Goal: Task Accomplishment & Management: Complete application form

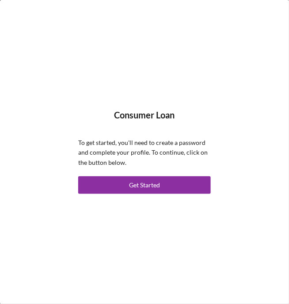
click at [162, 188] on button "Get Started" at bounding box center [144, 185] width 133 height 18
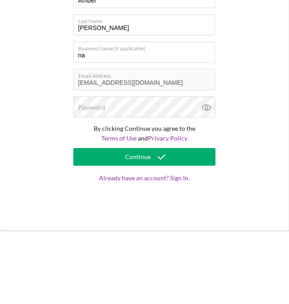
click at [248, 167] on div "Let's Start by Creating Your Account First Name Amber Last Name Brazee Business…" at bounding box center [144, 152] width 289 height 304
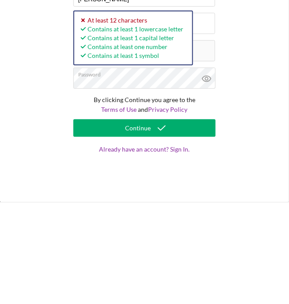
click at [176, 231] on button "Continue" at bounding box center [144, 230] width 142 height 18
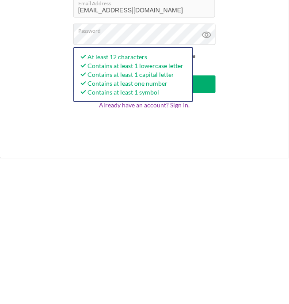
click at [209, 232] on button "Continue" at bounding box center [144, 230] width 142 height 18
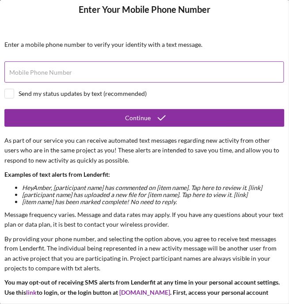
click at [36, 76] on label "Mobile Phone Number" at bounding box center [40, 72] width 63 height 7
click at [36, 76] on input "Mobile Phone Number" at bounding box center [144, 71] width 280 height 21
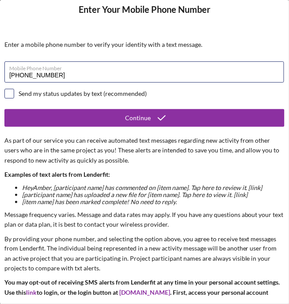
type input "(918) 440-0511"
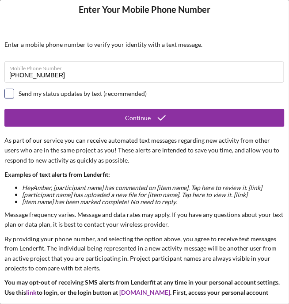
click at [11, 95] on input "checkbox" at bounding box center [9, 93] width 9 height 9
checkbox input "true"
click at [163, 122] on icon "submit" at bounding box center [162, 118] width 22 height 22
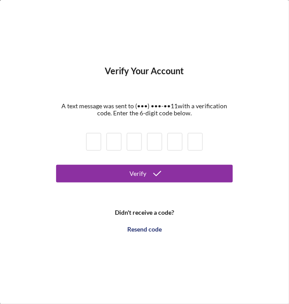
click at [97, 141] on input at bounding box center [93, 142] width 15 height 18
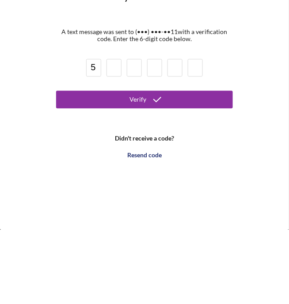
type input "5"
click at [116, 144] on input at bounding box center [113, 142] width 15 height 18
type input "8"
click at [135, 142] on input at bounding box center [134, 142] width 15 height 18
type input "6"
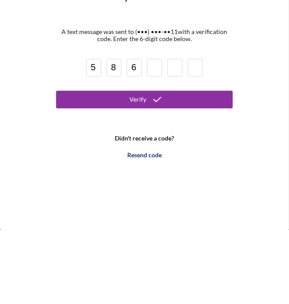
click at [160, 137] on input at bounding box center [154, 142] width 15 height 18
type input "6"
click at [177, 144] on input at bounding box center [174, 142] width 15 height 18
type input "2"
click at [197, 142] on input at bounding box center [195, 142] width 15 height 18
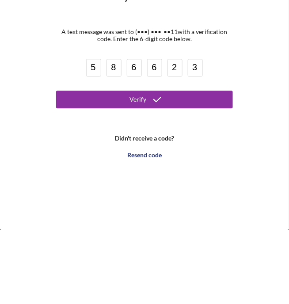
type input "3"
click at [151, 175] on icon "submit" at bounding box center [157, 174] width 22 height 22
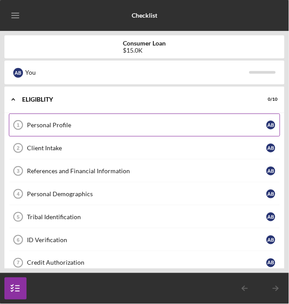
click at [243, 130] on link "Personal Profile 1 Personal Profile A B" at bounding box center [144, 125] width 271 height 23
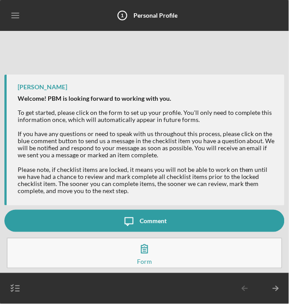
click at [147, 258] on icon "button" at bounding box center [144, 249] width 22 height 22
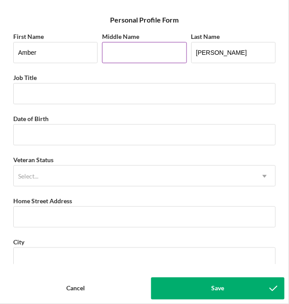
click at [138, 49] on input "Middle Name" at bounding box center [144, 52] width 84 height 21
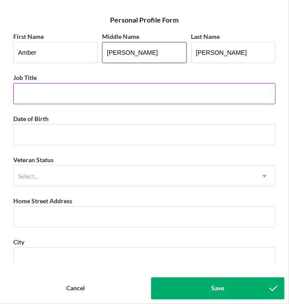
type input "Wynne"
click at [37, 95] on input "Job Title" at bounding box center [144, 93] width 262 height 21
type input "O"
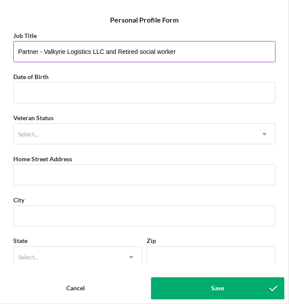
scroll to position [48, 0]
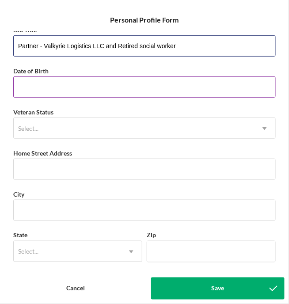
type input "Partner - Valkyrie Logistics LLC and Retired social worker"
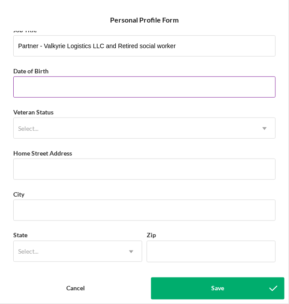
click at [54, 87] on input "Date of Birth" at bounding box center [144, 86] width 262 height 21
click at [29, 84] on input "07/dd/yyyy" at bounding box center [144, 86] width 262 height 21
click at [34, 88] on input "07/dd/yyyy" at bounding box center [144, 86] width 262 height 21
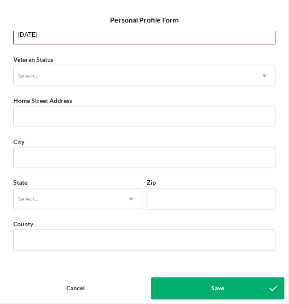
scroll to position [104, 0]
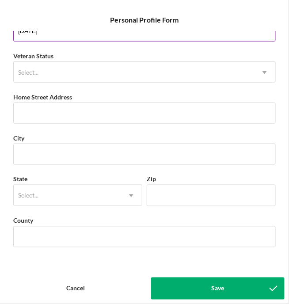
type input "07/28/1967"
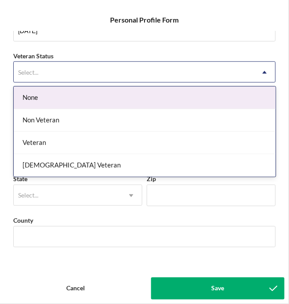
click at [64, 124] on div "Non Veteran" at bounding box center [145, 120] width 262 height 23
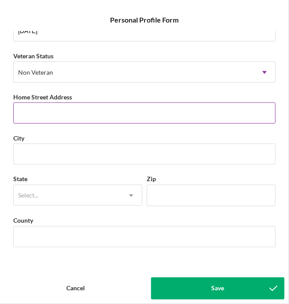
click at [48, 115] on input "Home Street Address" at bounding box center [144, 113] width 262 height 21
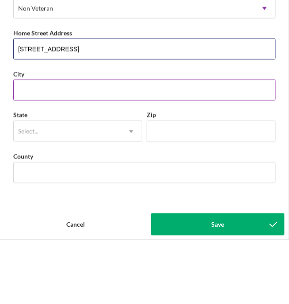
type input "141 Prue Ave"
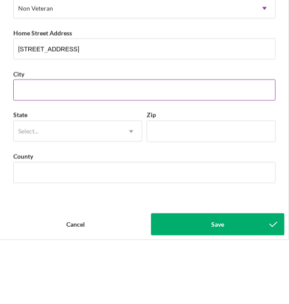
click at [51, 155] on input "City" at bounding box center [144, 154] width 262 height 21
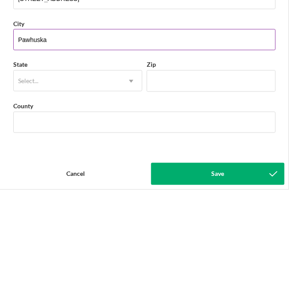
type input "Pawhuska"
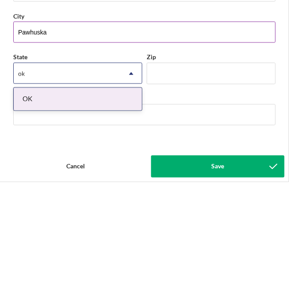
scroll to position [0, 0]
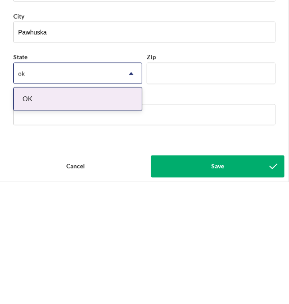
click at [72, 220] on div "OK" at bounding box center [78, 221] width 128 height 23
type input "ok"
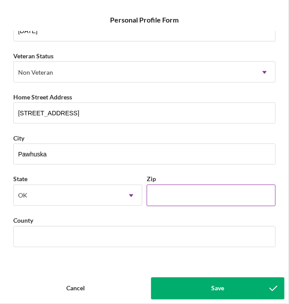
click at [179, 198] on input "Zip" at bounding box center [211, 195] width 129 height 21
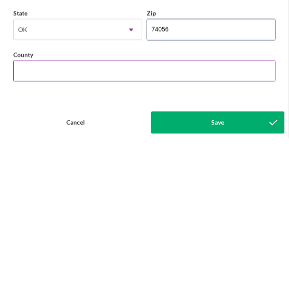
type input "74056"
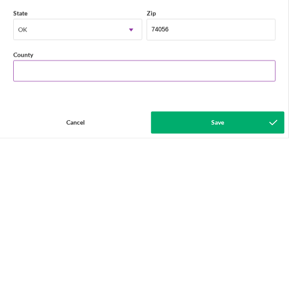
click at [68, 238] on input "County" at bounding box center [144, 236] width 262 height 21
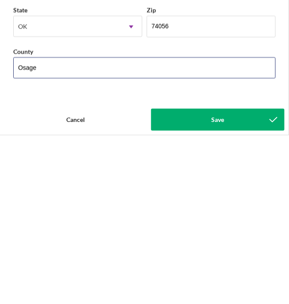
type input "Osage"
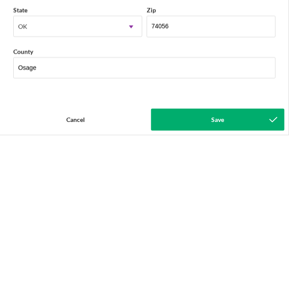
click at [248, 293] on button "Save" at bounding box center [217, 288] width 133 height 22
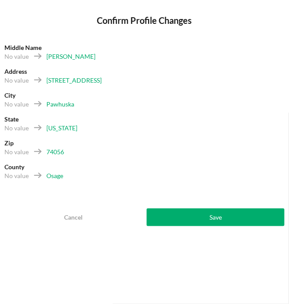
click at [223, 217] on button "Save" at bounding box center [216, 218] width 138 height 18
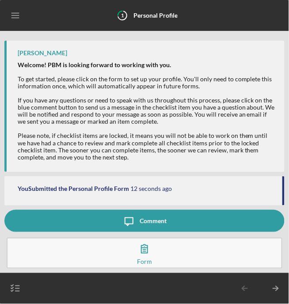
click at [156, 257] on button "Complete the Form Form" at bounding box center [145, 253] width 276 height 31
click at [152, 256] on icon "button" at bounding box center [144, 249] width 22 height 22
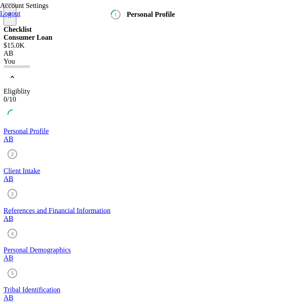
checkbox input "true"
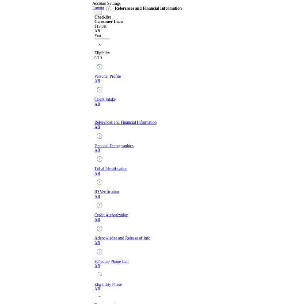
scroll to position [190, 0]
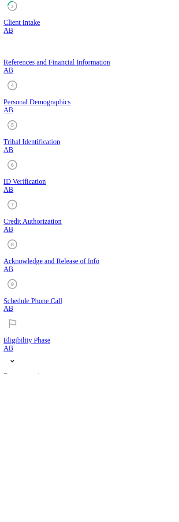
scroll to position [0, 0]
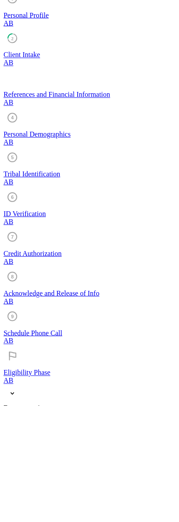
type textarea "[PERSON_NAME], [GEOGRAPHIC_DATA] [PHONE_NUMBER]"
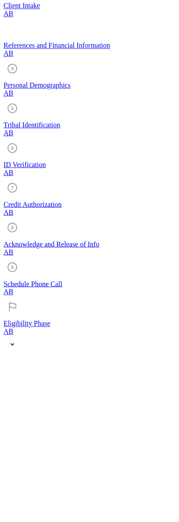
type textarea "[PERSON_NAME], [GEOGRAPHIC_DATA] [PHONE_NUMBER]"
type textarea "[PERSON_NAME] Bartlesville, [GEOGRAPHIC_DATA] [PHONE_NUMBER]"
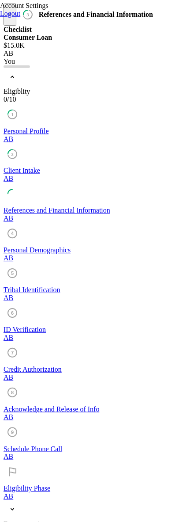
checkbox input "true"
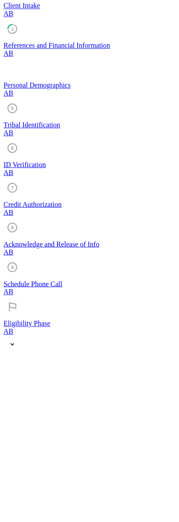
type input "2"
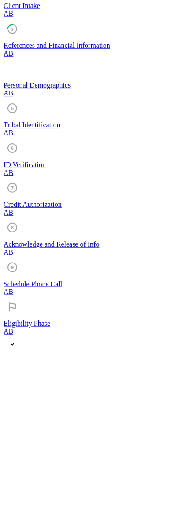
type input "0"
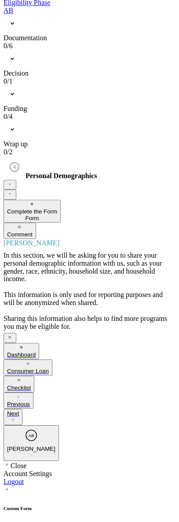
scroll to position [0, 0]
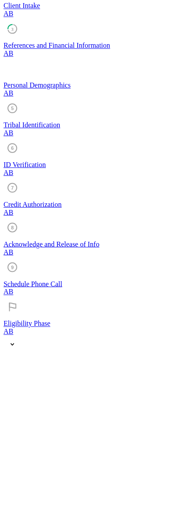
type textarea "Cherokee Nation"
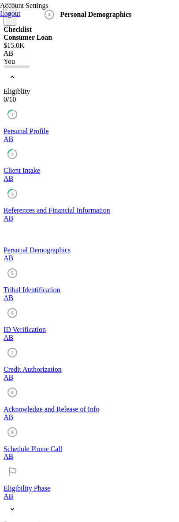
type input "$150,000"
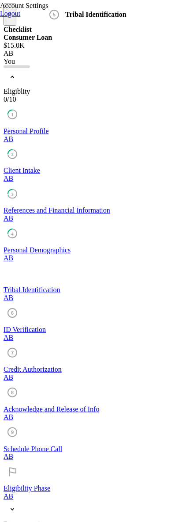
type input "C49955"
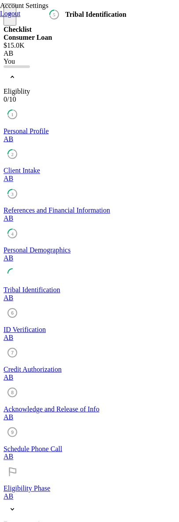
type textarea "My tribal card shows my parents address and my maiden name."
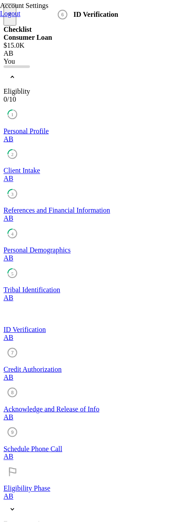
type input "[DATE]"
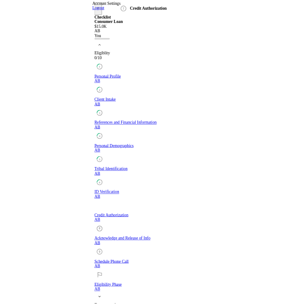
scroll to position [4, 0]
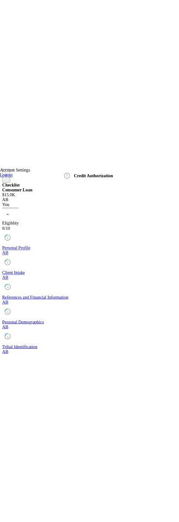
scroll to position [103, 0]
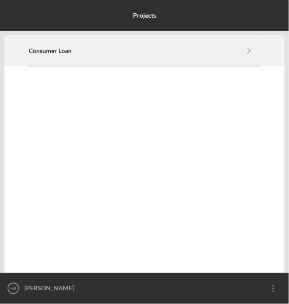
click at [256, 51] on icon "Icon/Navigate" at bounding box center [249, 51] width 20 height 20
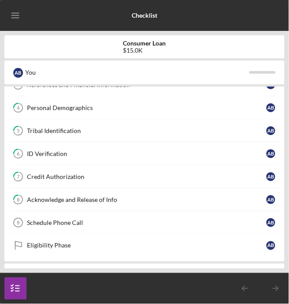
scroll to position [88, 0]
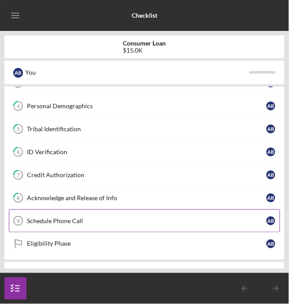
click at [117, 224] on link "Schedule Phone Call 9 Schedule Phone Call A B" at bounding box center [144, 220] width 271 height 23
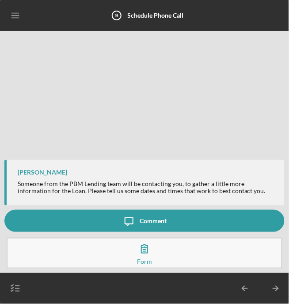
click at [175, 262] on button "Complete the Form Form" at bounding box center [145, 253] width 276 height 31
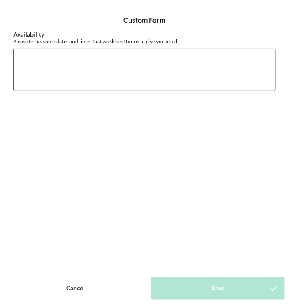
click at [53, 69] on textarea "Availability" at bounding box center [144, 70] width 262 height 42
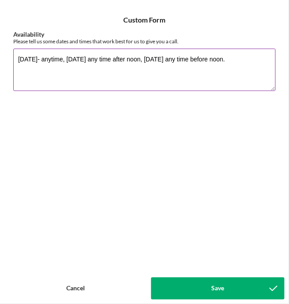
click at [61, 57] on textarea "Today- anytime, Thursday any time after noon, Friday any time before noon." at bounding box center [144, 70] width 262 height 42
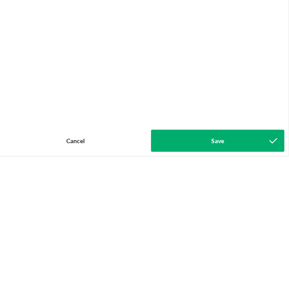
type textarea "Today- anytime for the rest of the day. Thursday any time after noon, Friday an…"
click at [236, 292] on button "Save" at bounding box center [217, 288] width 133 height 22
